Goal: Task Accomplishment & Management: Manage account settings

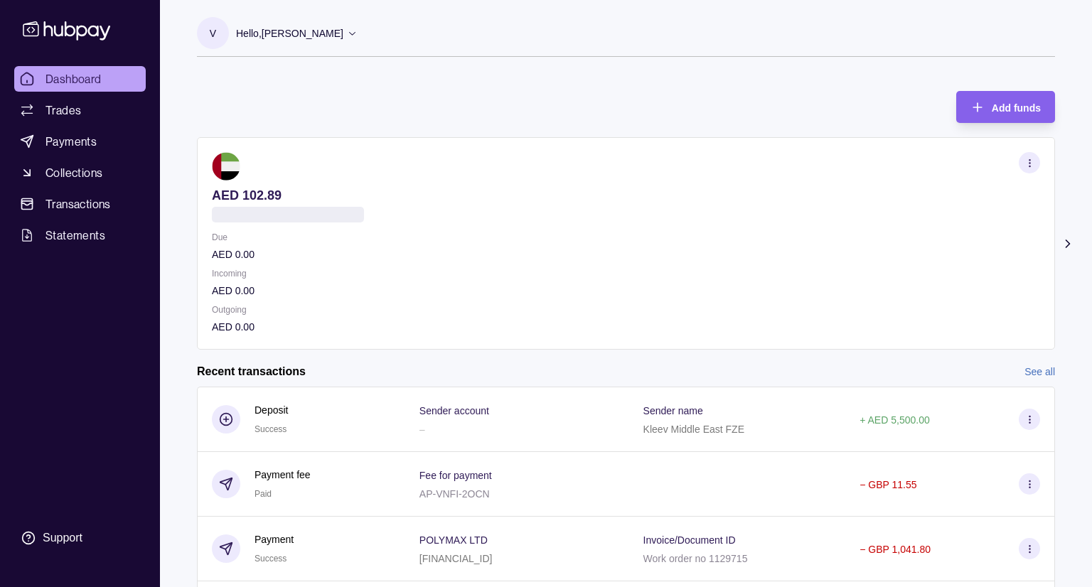
click at [112, 135] on link "Payments" at bounding box center [79, 142] width 131 height 26
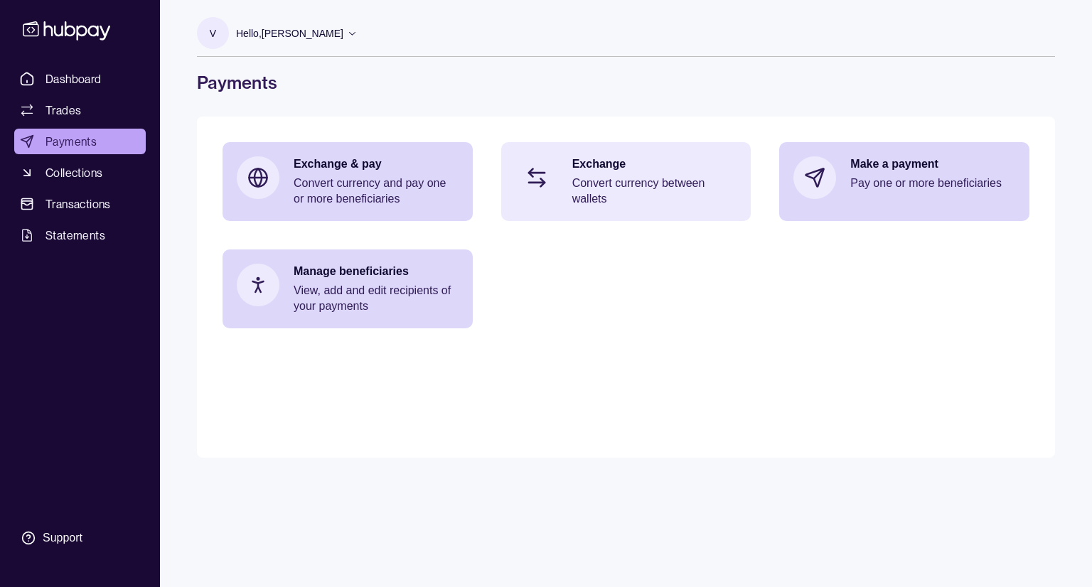
click at [661, 200] on p "Convert currency between wallets" at bounding box center [654, 191] width 165 height 31
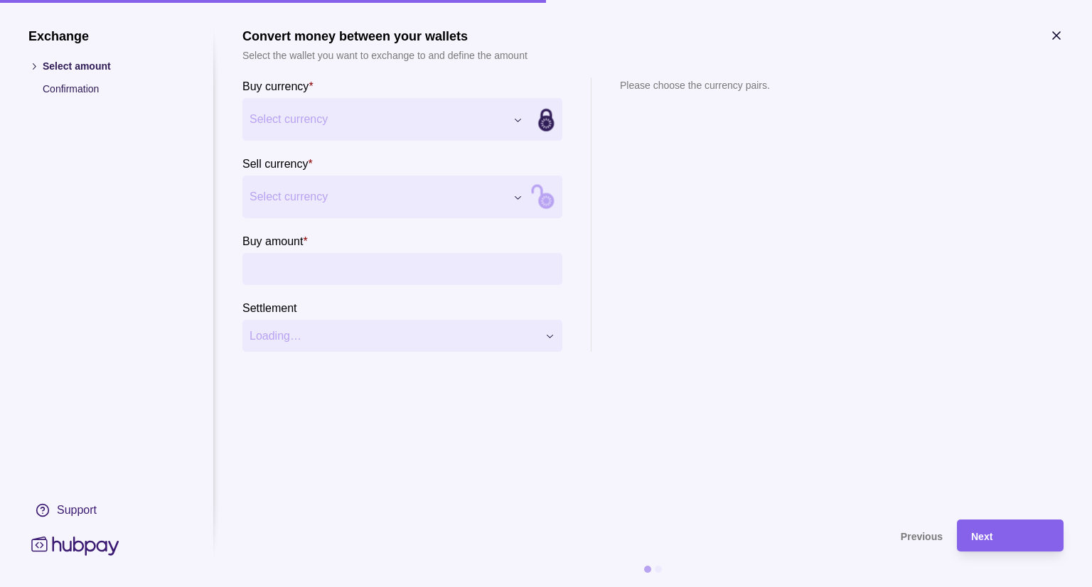
click at [387, 586] on div "Exchange Select amount Confirmation Support Convert money between your wallets …" at bounding box center [546, 587] width 1092 height 0
click at [318, 586] on div "Exchange Select amount Confirmation Support Convert money between your wallets …" at bounding box center [546, 587] width 1092 height 0
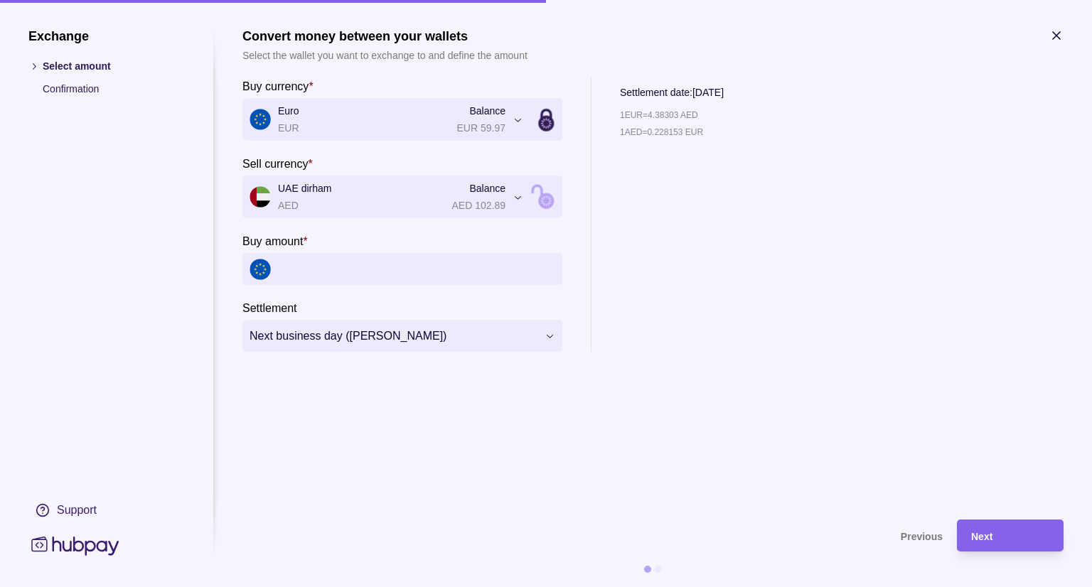
click at [1053, 37] on icon "button" at bounding box center [1056, 35] width 14 height 14
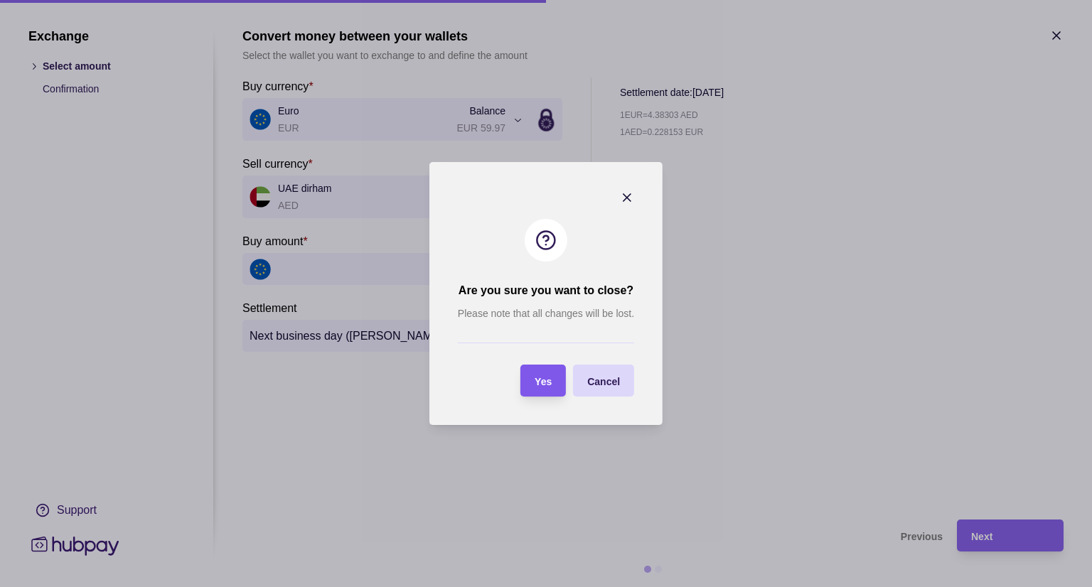
click at [559, 373] on section "Yes" at bounding box center [542, 381] width 45 height 32
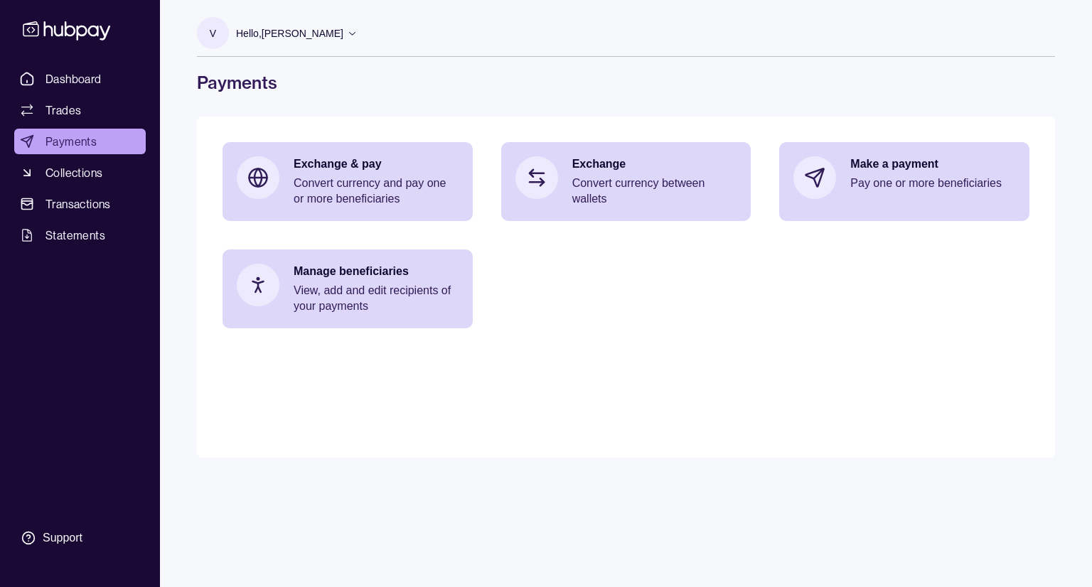
click at [358, 32] on icon at bounding box center [352, 33] width 11 height 11
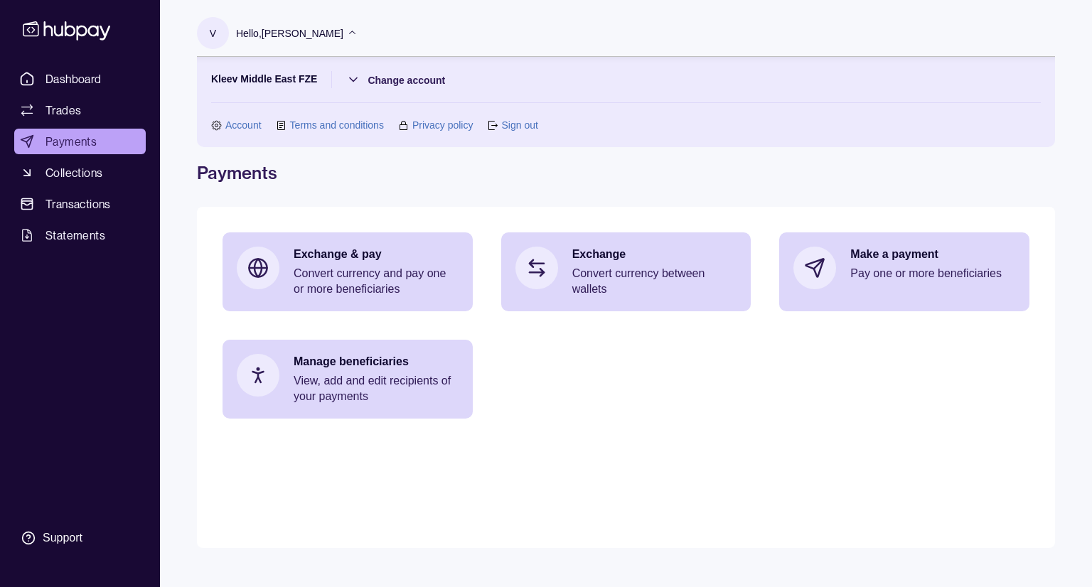
click at [515, 127] on link "Sign out" at bounding box center [519, 125] width 36 height 16
